Goal: Information Seeking & Learning: Compare options

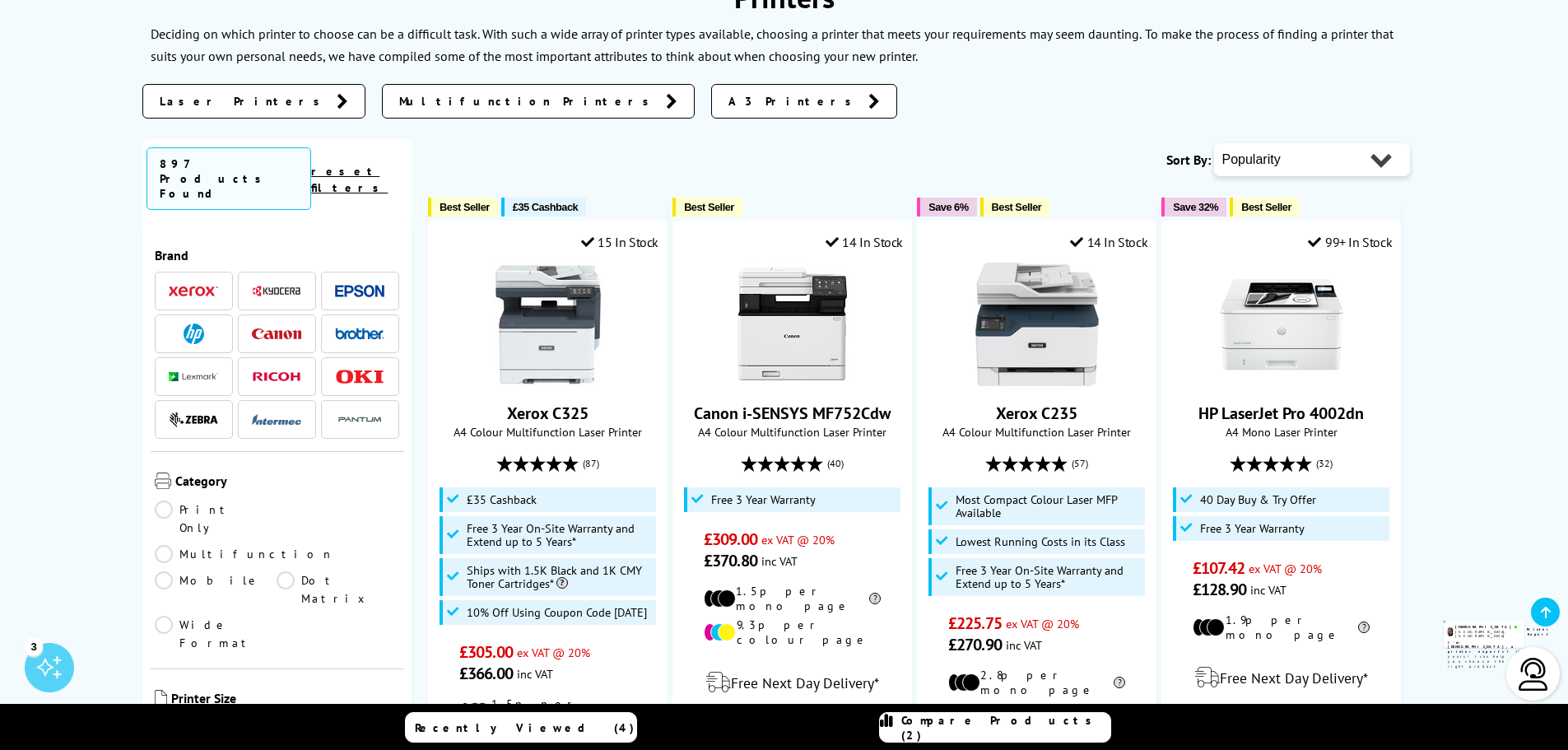
click at [350, 328] on img at bounding box center [360, 333] width 49 height 12
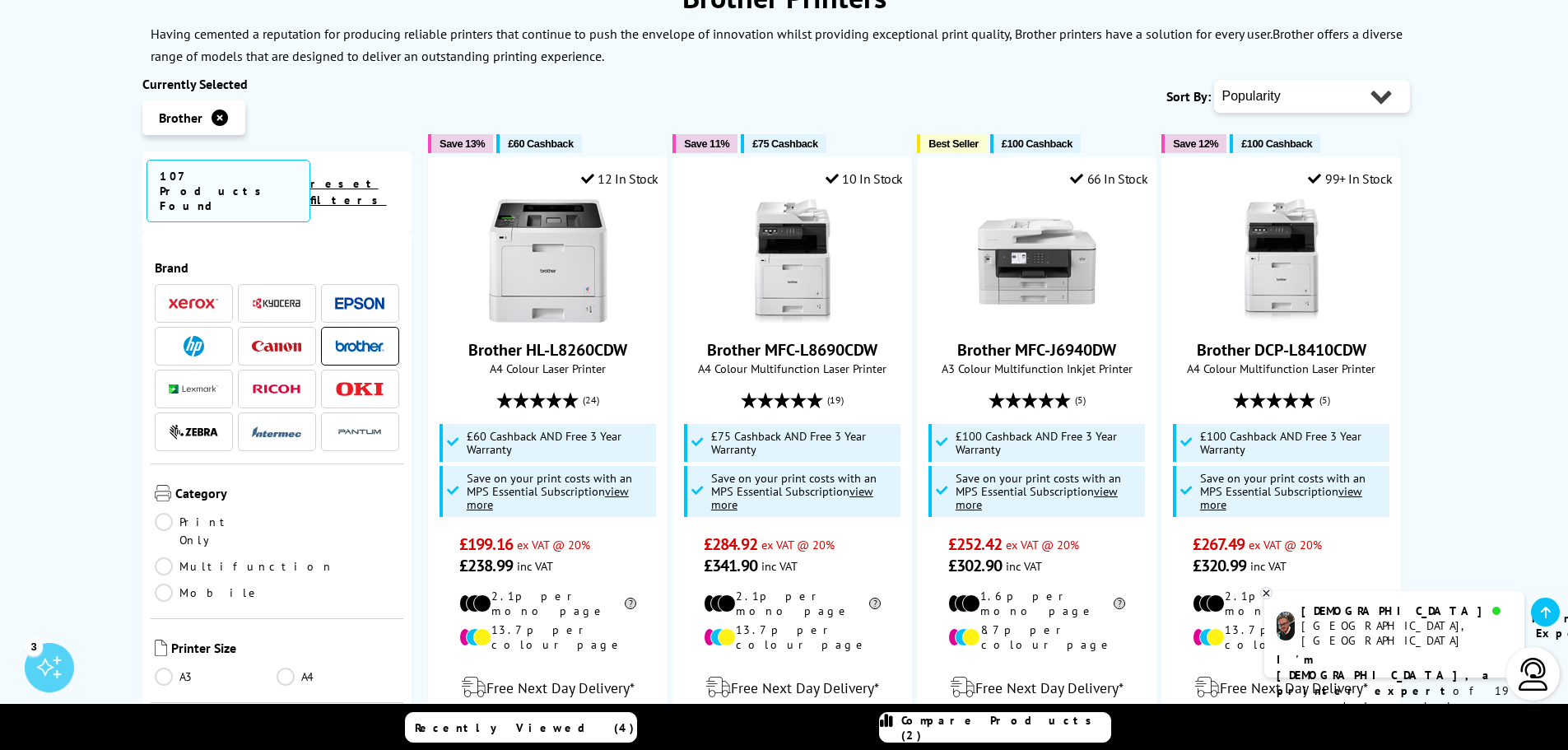
scroll to position [329, 0]
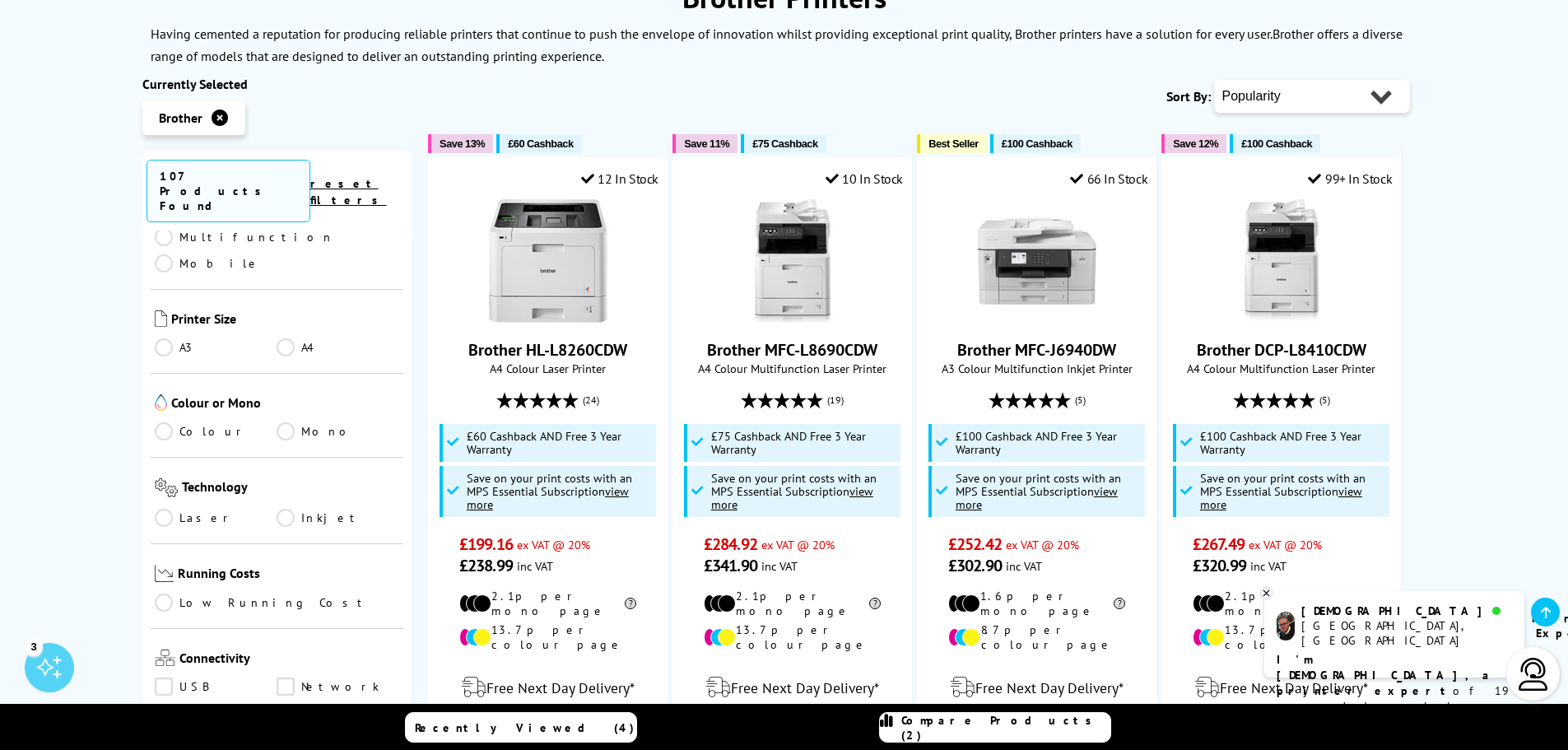
click at [163, 422] on link "Colour" at bounding box center [216, 432] width 122 height 18
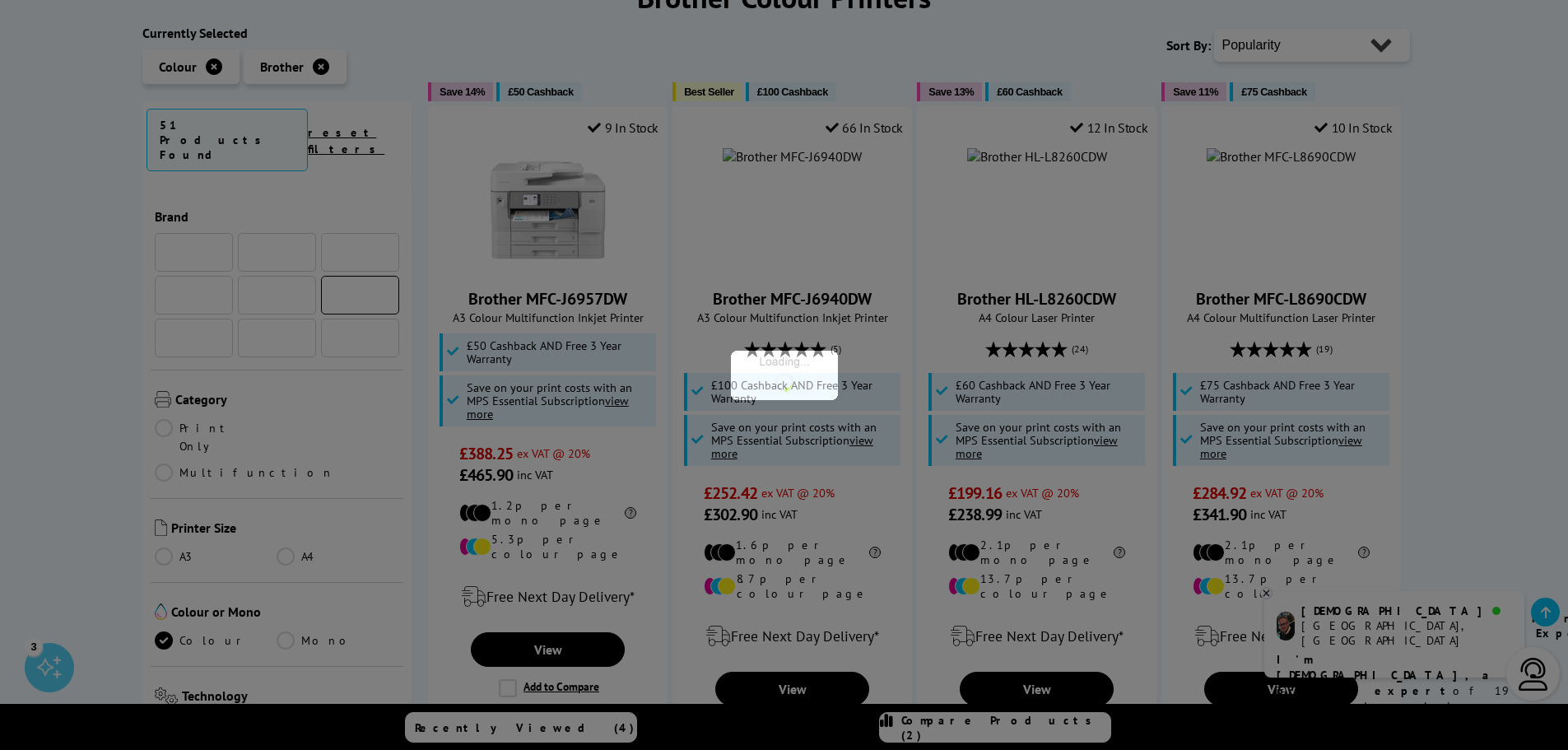
scroll to position [329, 0]
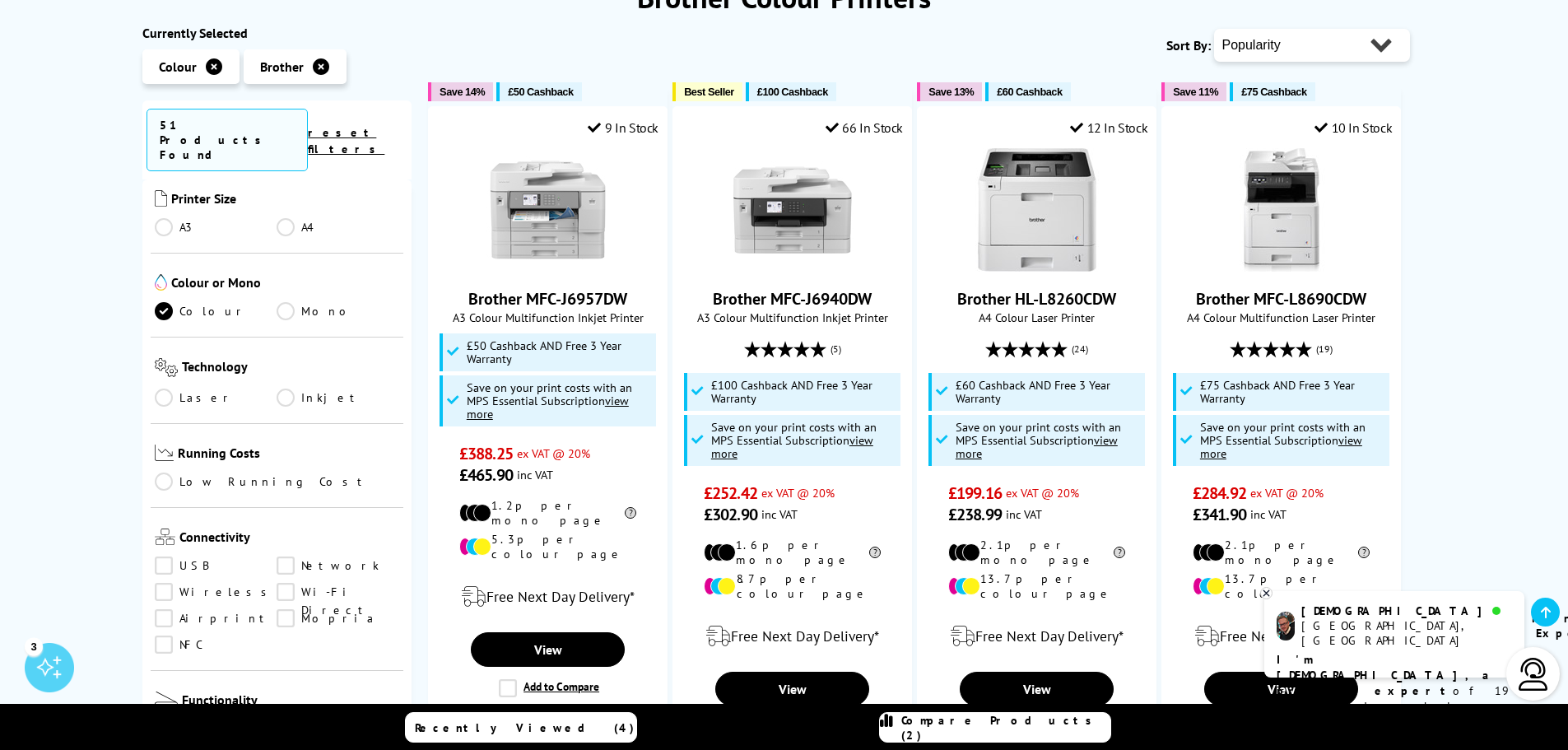
click at [159, 389] on link "Laser" at bounding box center [216, 398] width 122 height 18
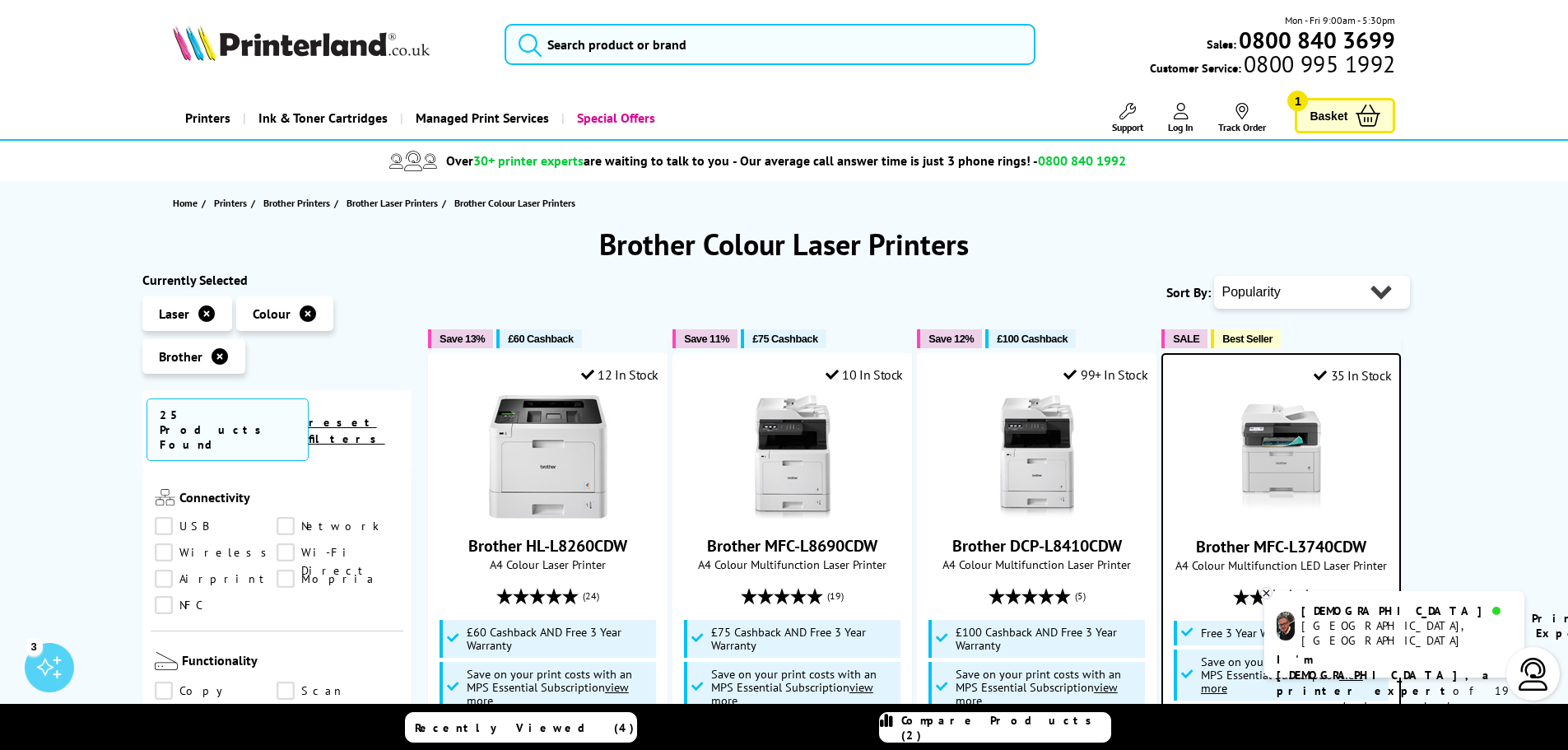
scroll to position [741, 0]
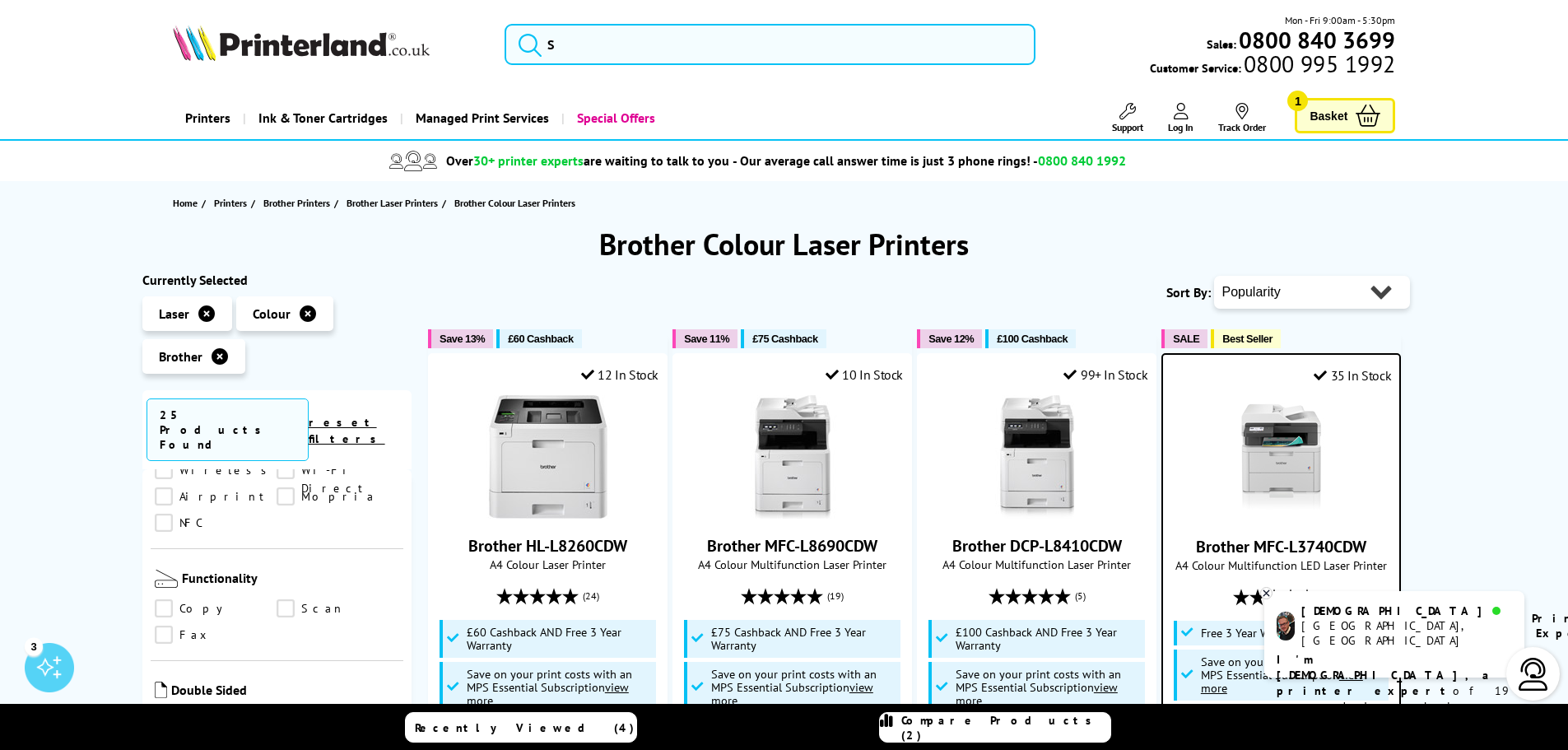
click at [167, 626] on link "Fax" at bounding box center [216, 635] width 122 height 18
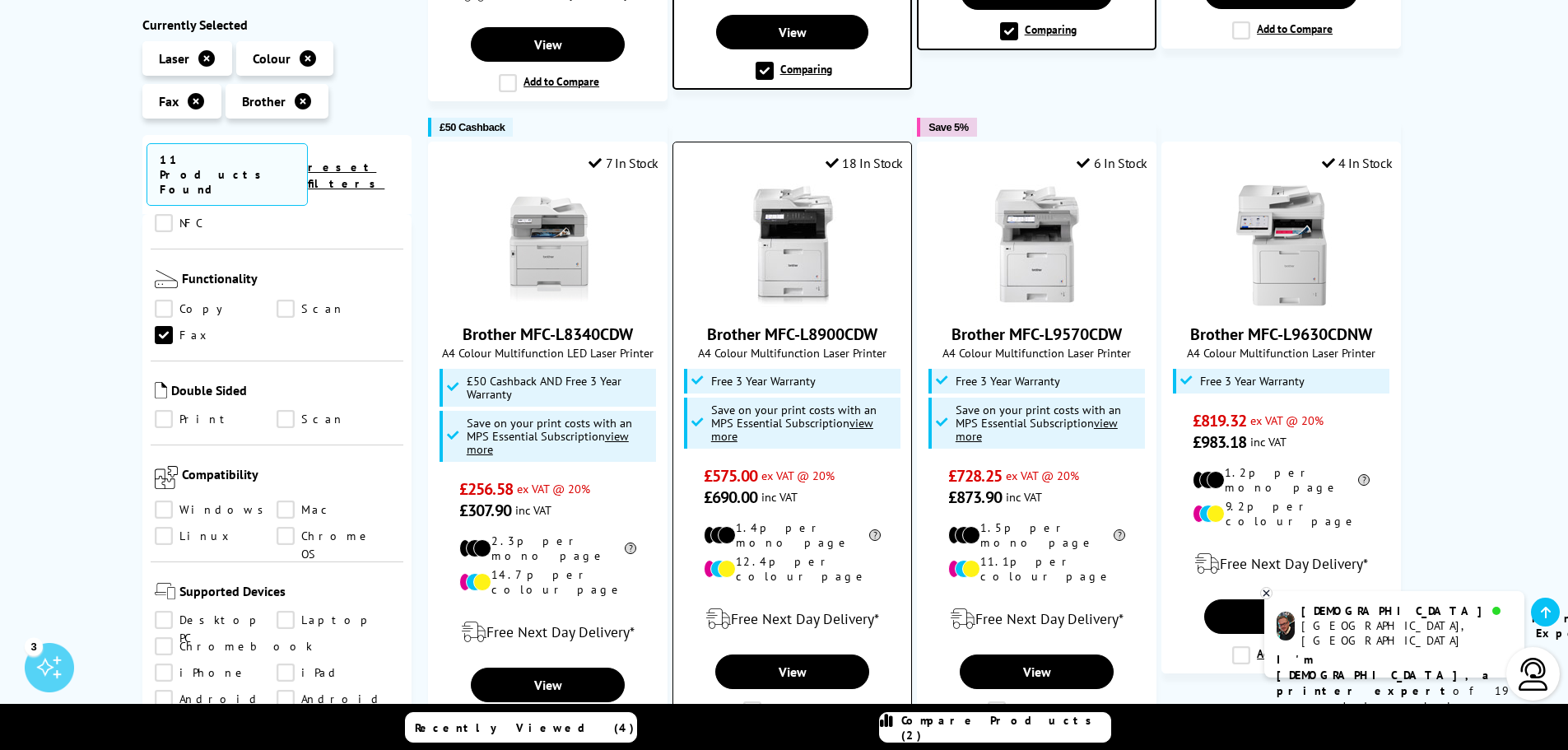
scroll to position [905, 0]
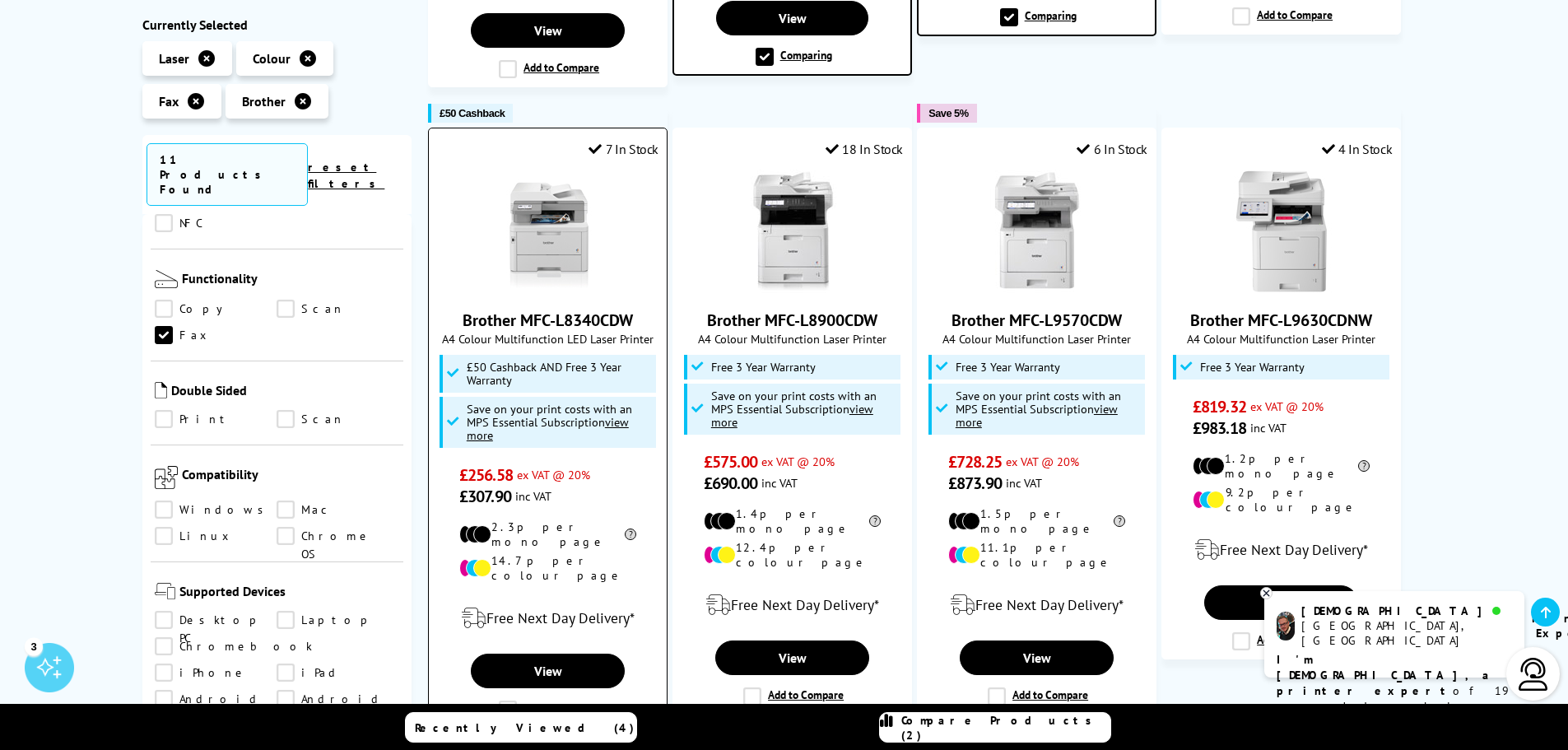
click at [512, 701] on label "Add to Compare" at bounding box center [549, 710] width 100 height 18
click at [0, 0] on input "Add to Compare" at bounding box center [0, 0] width 0 height 0
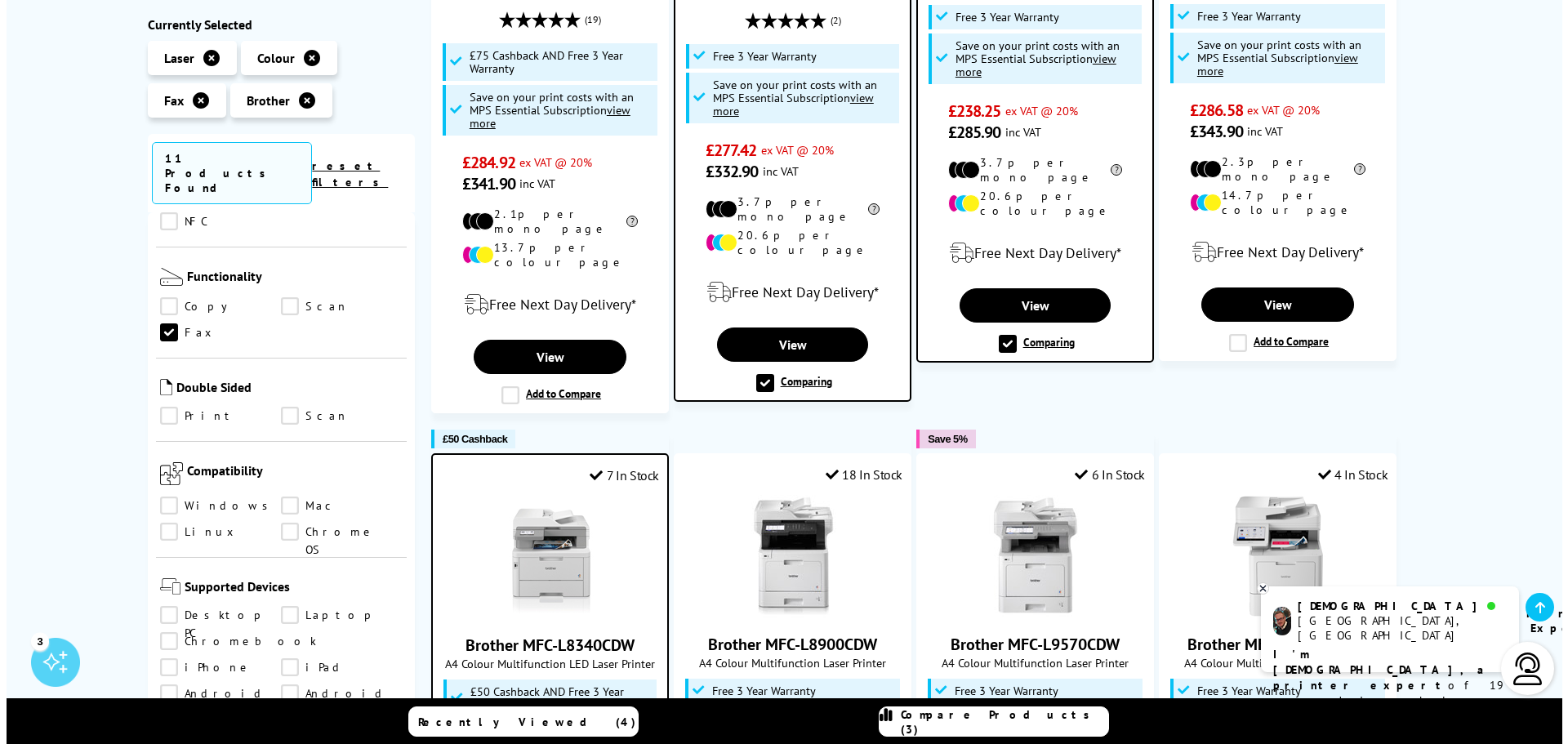
scroll to position [327, 0]
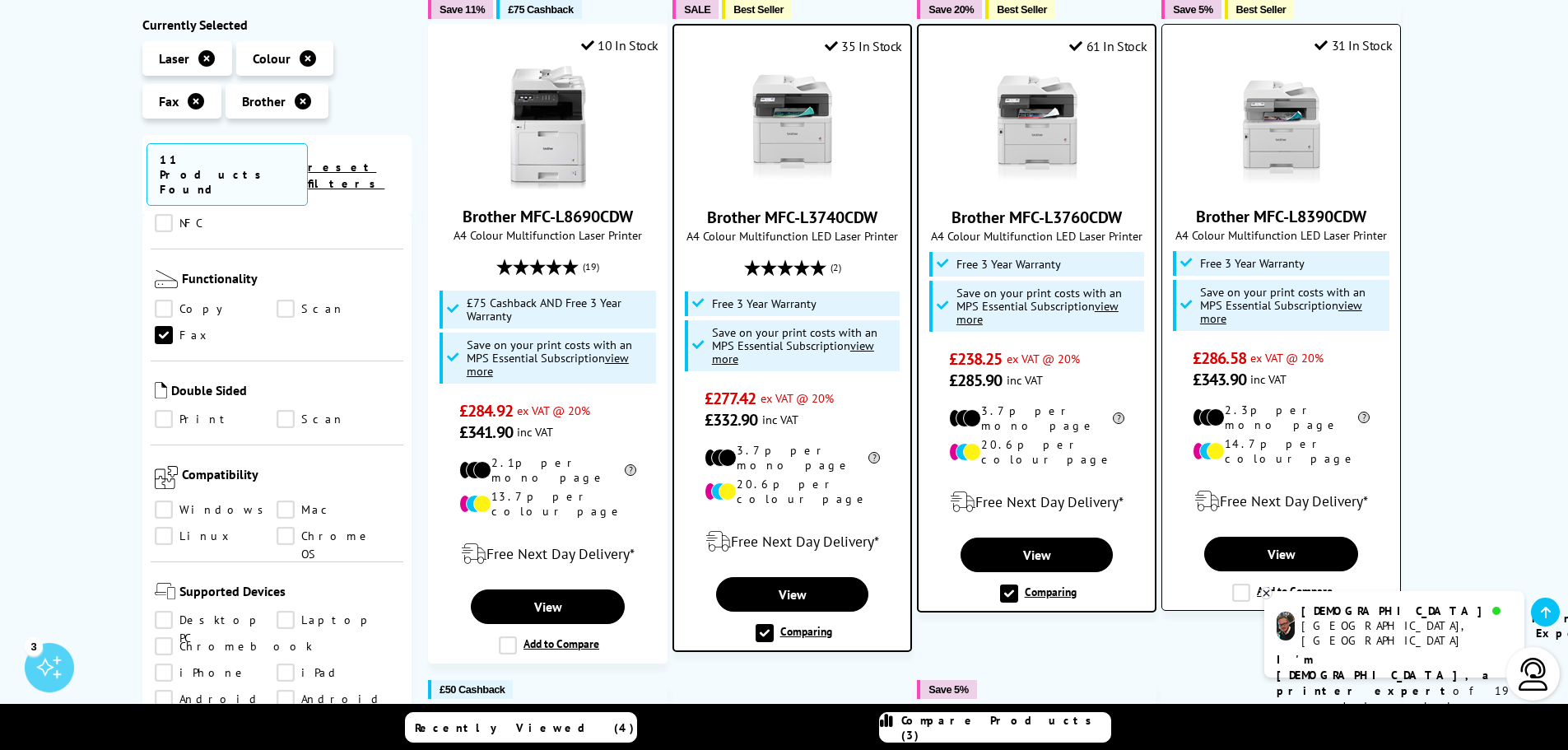
click at [1241, 584] on label "Add to Compare" at bounding box center [1282, 593] width 100 height 18
click at [0, 0] on input "Add to Compare" at bounding box center [0, 0] width 0 height 0
click at [1043, 730] on span "Compare Products (4)" at bounding box center [1006, 727] width 209 height 29
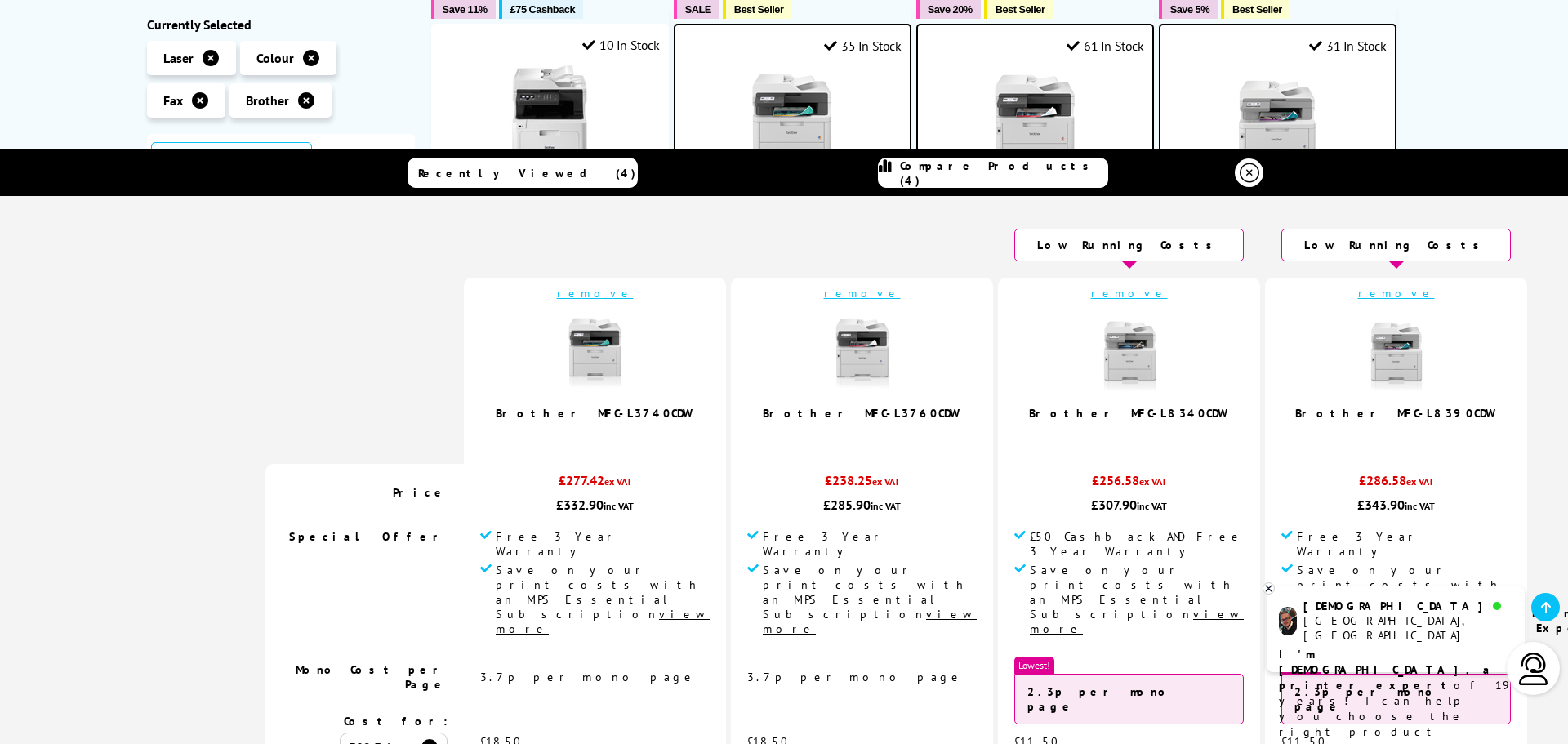
click at [824, 295] on link "remove" at bounding box center [862, 293] width 77 height 14
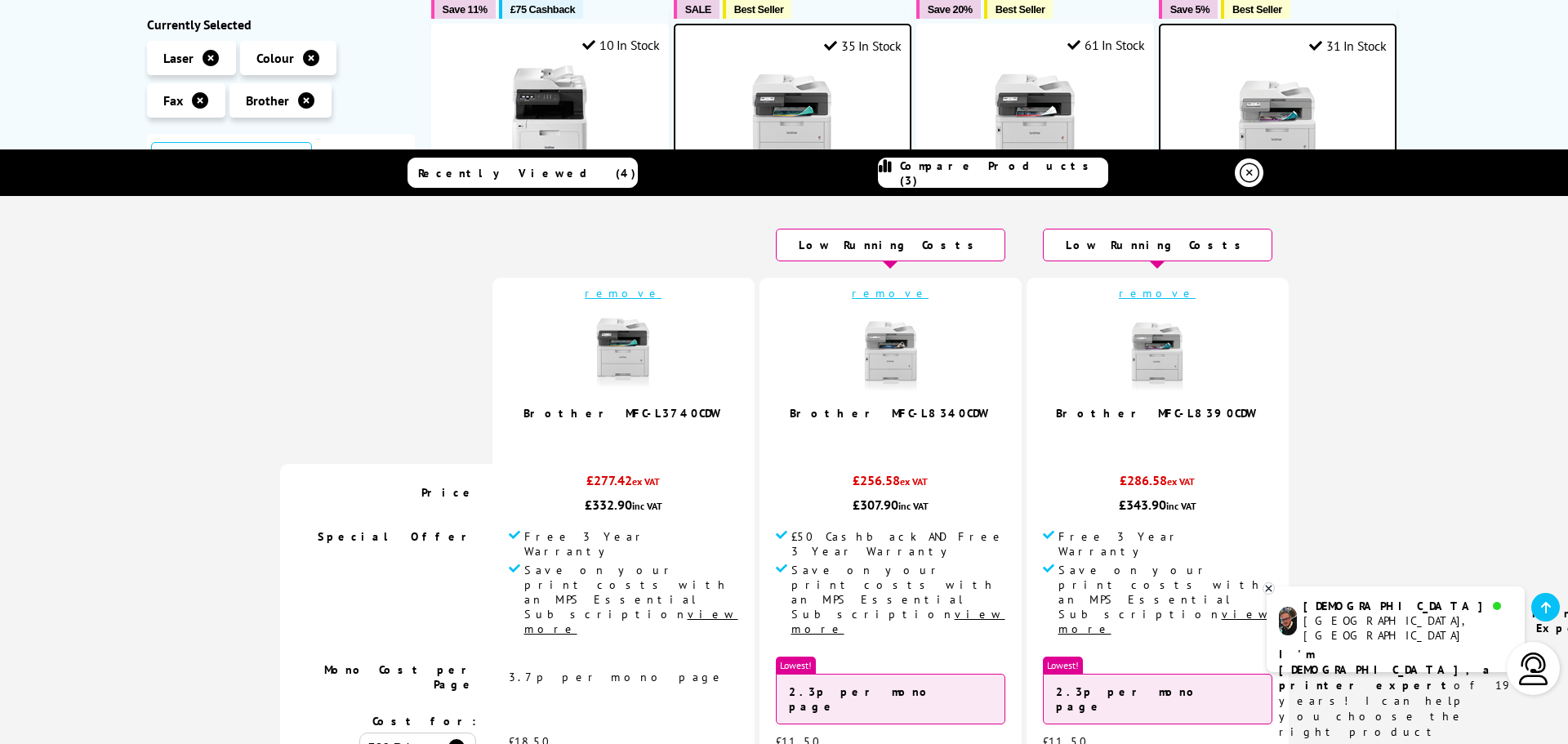
click at [662, 296] on link "remove" at bounding box center [623, 293] width 77 height 14
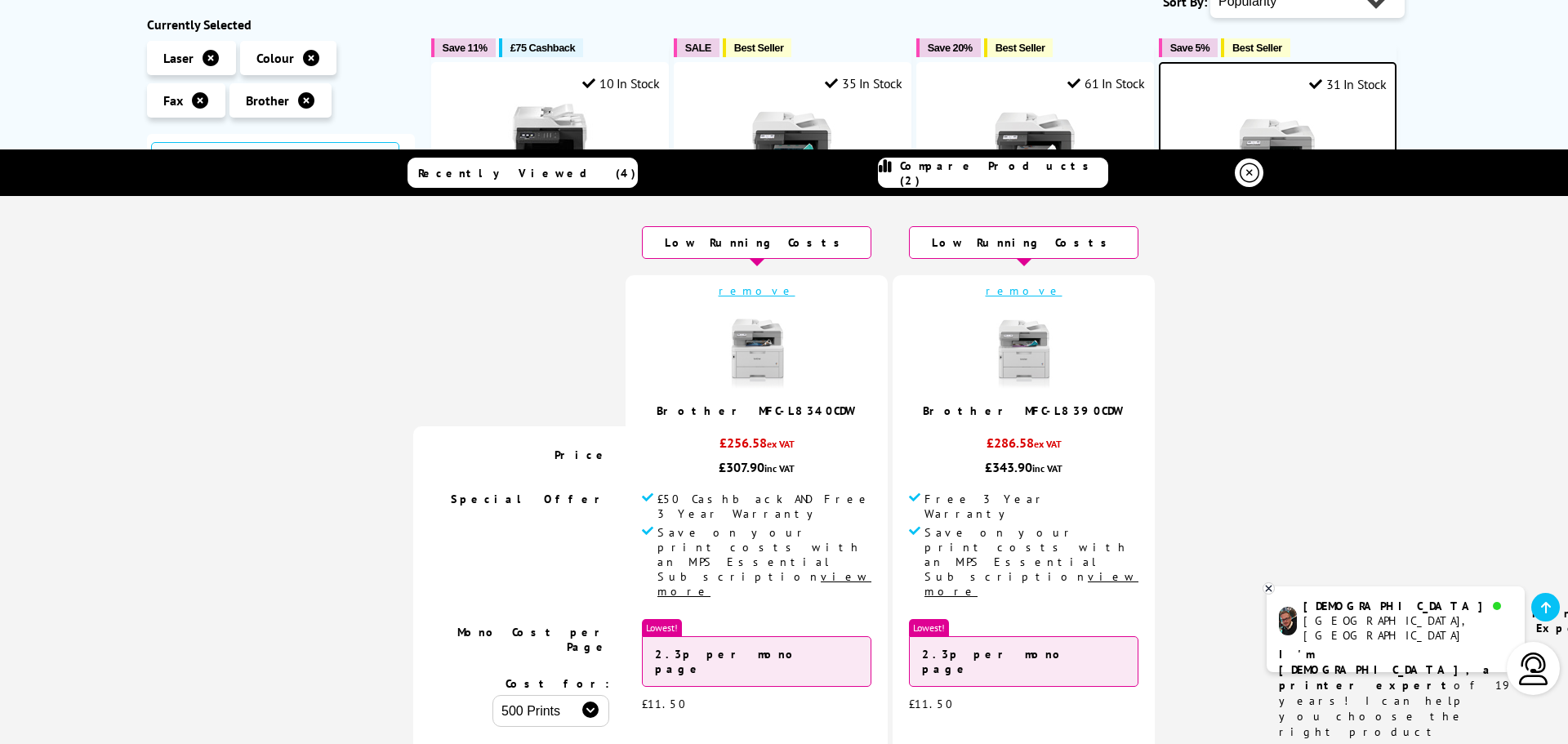
scroll to position [2, 0]
